Goal: Task Accomplishment & Management: Use online tool/utility

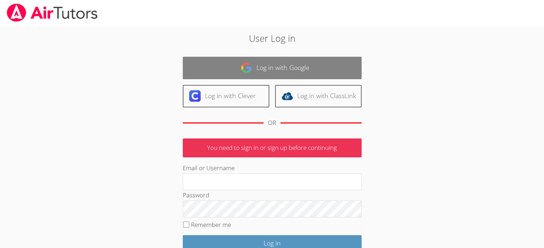
click at [256, 73] on link "Log in with Google" at bounding box center [272, 68] width 179 height 23
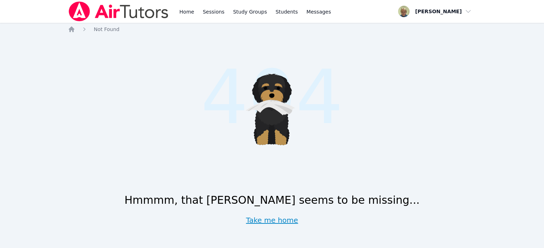
click at [280, 222] on link "Take me home" at bounding box center [272, 221] width 52 height 10
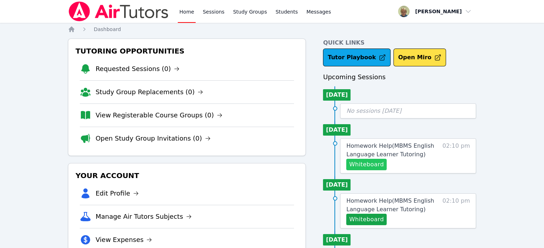
click at [371, 160] on button "Whiteboard" at bounding box center [366, 164] width 40 height 11
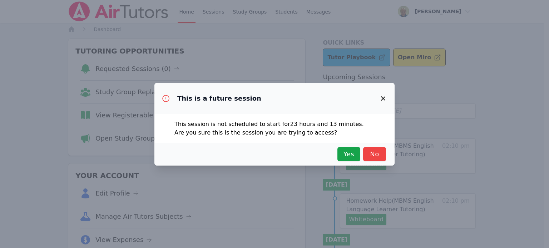
click at [383, 98] on icon "button" at bounding box center [383, 98] width 4 height 4
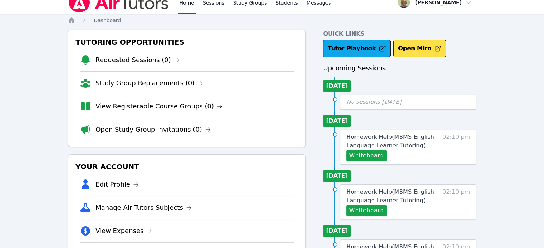
scroll to position [7, 0]
